Goal: Task Accomplishment & Management: Use online tool/utility

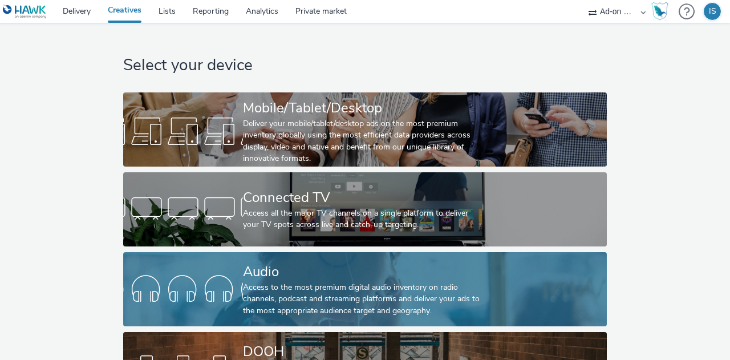
click at [259, 278] on div "Audio" at bounding box center [362, 272] width 239 height 20
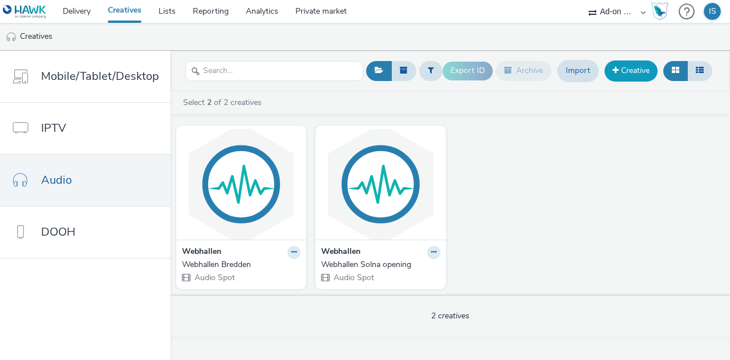
click at [640, 74] on link "Creative" at bounding box center [630, 70] width 53 height 21
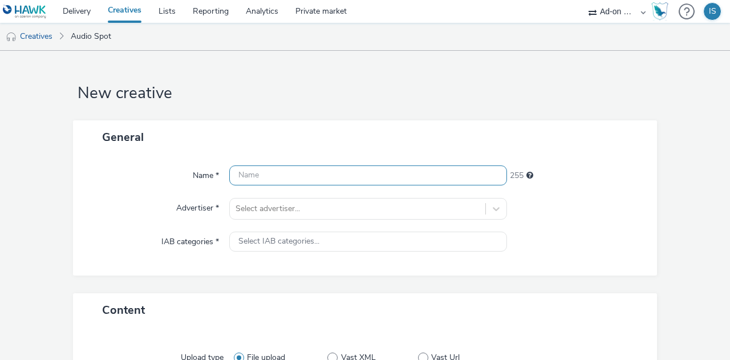
click at [342, 174] on input "text" at bounding box center [368, 175] width 278 height 20
type input "F"
type input "Webhallen Frölunda Torg"
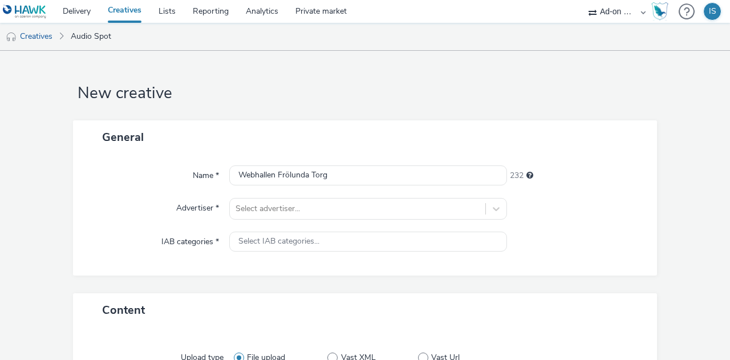
click at [322, 229] on div "Name * Webhallen Frölunda Torg 232 Advertiser * Select advertiser... IAB catego…" at bounding box center [365, 214] width 584 height 121
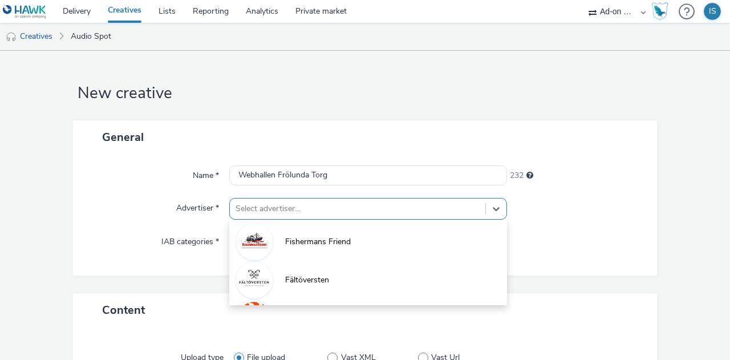
click at [337, 213] on div "option Fältöversten focused, 2 of 6. 6 results available. Use Up and Down to ch…" at bounding box center [368, 209] width 278 height 22
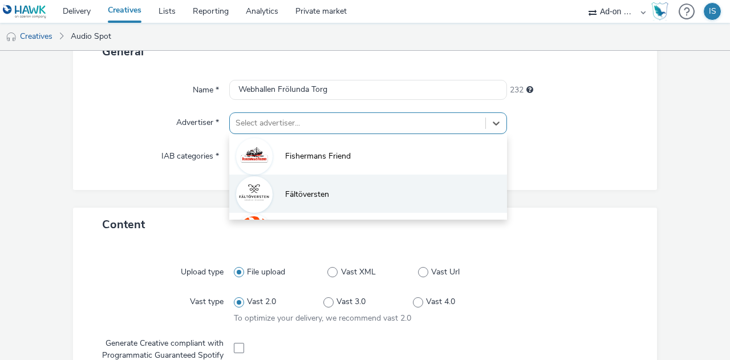
scroll to position [148, 0]
click at [328, 204] on li "Webhallen" at bounding box center [368, 198] width 278 height 38
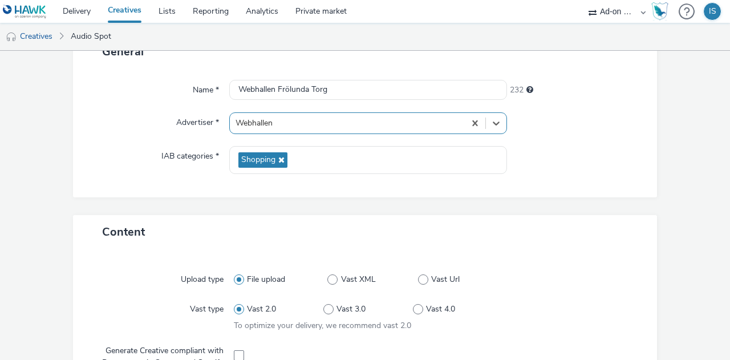
type input "[URL][DOMAIN_NAME]"
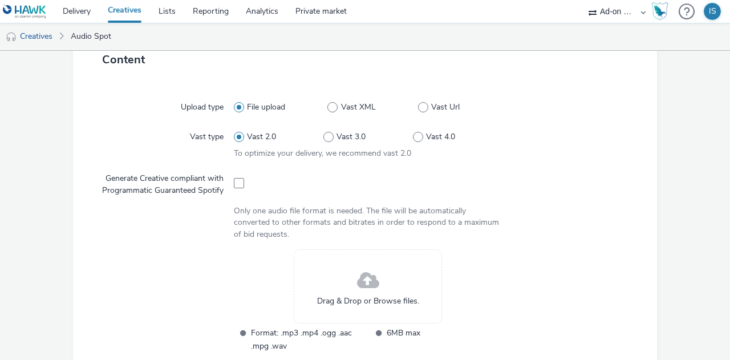
scroll to position [277, 0]
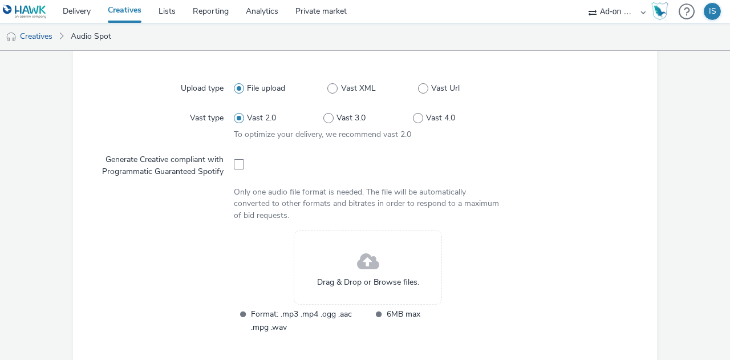
click at [342, 270] on div "Drag & Drop or Browse files." at bounding box center [368, 267] width 148 height 74
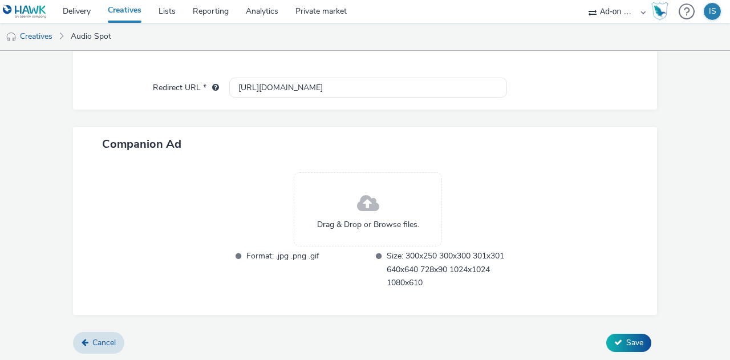
scroll to position [492, 0]
click at [635, 345] on span "Save" at bounding box center [634, 343] width 17 height 11
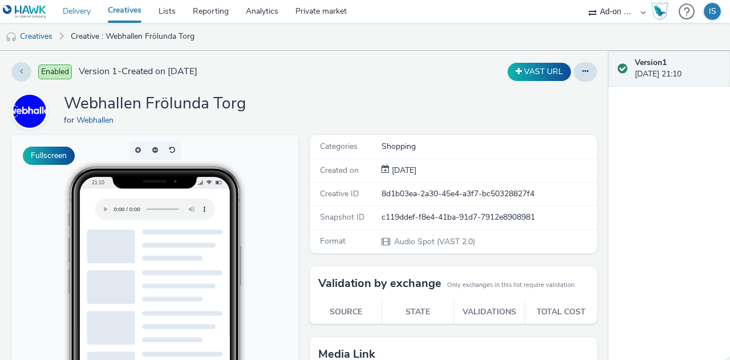
click at [64, 11] on link "Delivery" at bounding box center [76, 11] width 45 height 23
